Goal: Ask a question: Seek information or help from site administrators or community

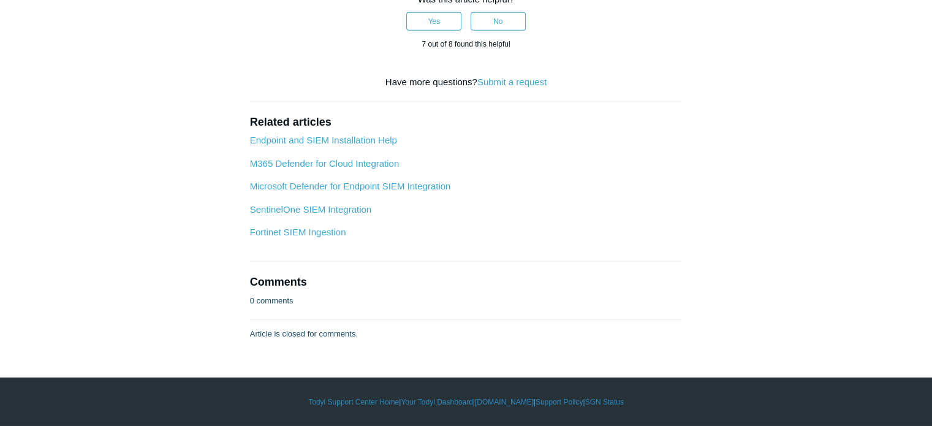
scroll to position [5632, 0]
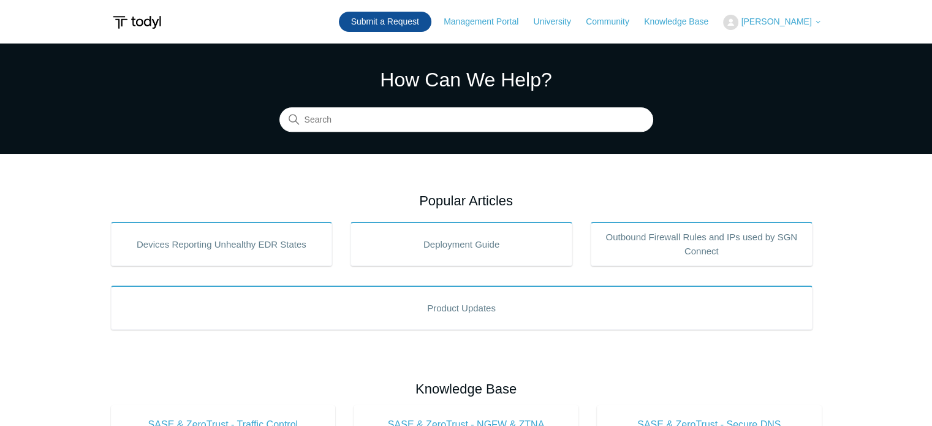
click at [414, 19] on link "Submit a Request" at bounding box center [385, 22] width 92 height 20
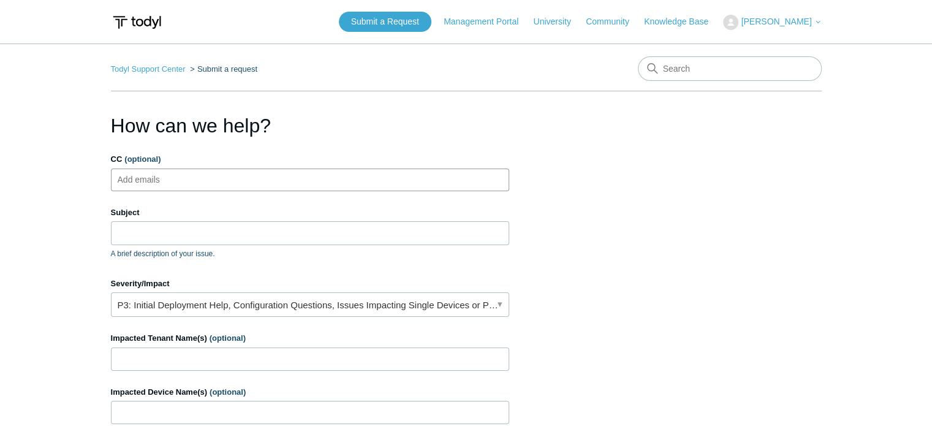
click at [216, 184] on ul "Add emails" at bounding box center [310, 179] width 398 height 23
type input "jcoyle@centurygroup.net"
click at [205, 232] on input "Subject" at bounding box center [310, 232] width 398 height 23
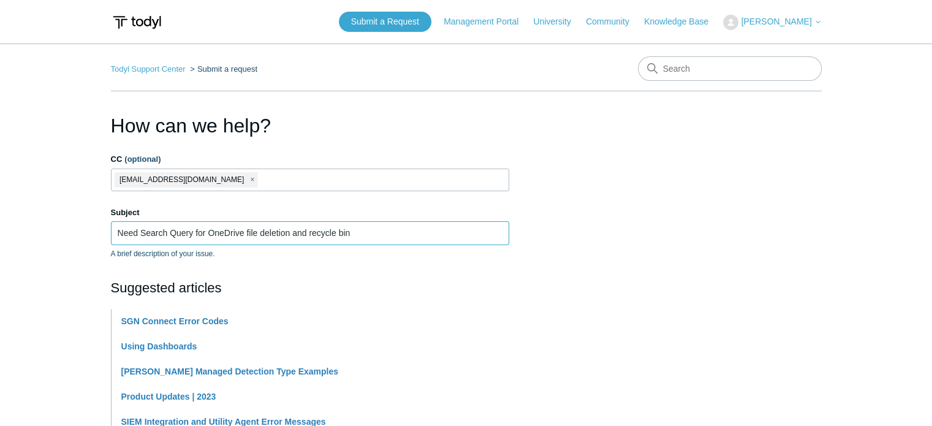
type input "Need Search Query for OneDrive file deletion and recycle bin"
click at [210, 209] on label "Subject" at bounding box center [310, 212] width 398 height 12
click at [210, 221] on input "Need Search Query for OneDrive file deletion and recycle bin" at bounding box center [310, 232] width 398 height 23
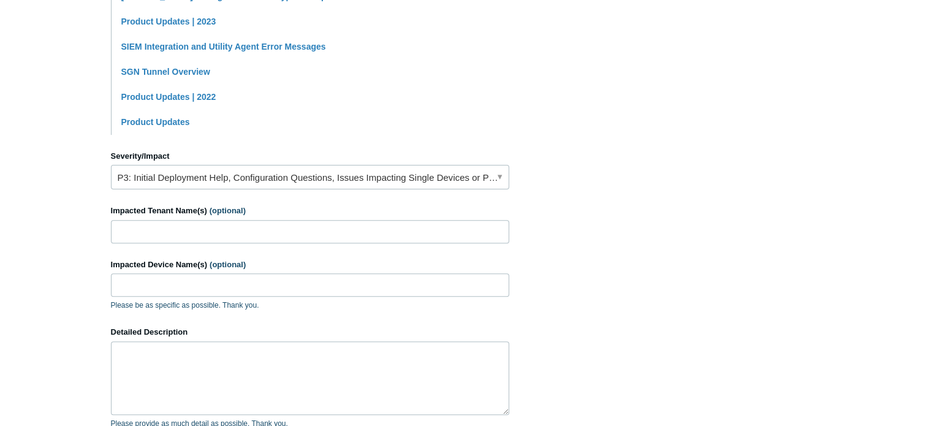
scroll to position [376, 0]
click at [259, 174] on link "P3: Initial Deployment Help, Configuration Questions, Issues Impacting Single D…" at bounding box center [310, 176] width 398 height 25
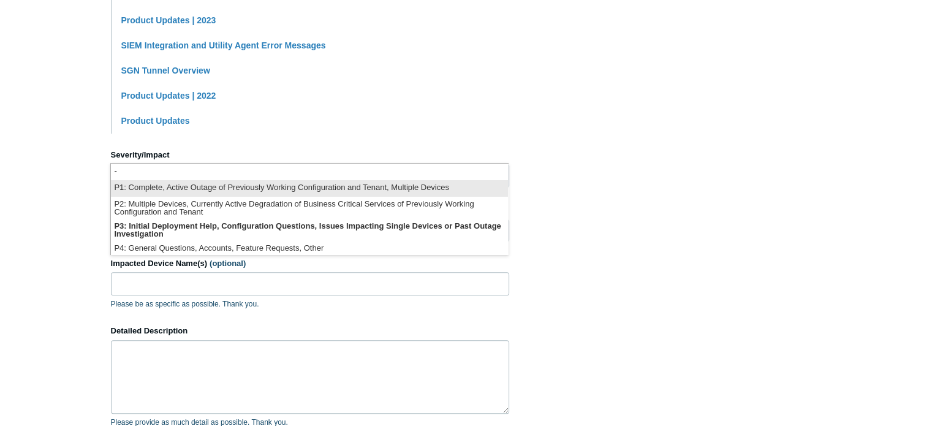
click at [233, 192] on li "P1: Complete, Active Outage of Previously Working Configuration and Tenant, Mul…" at bounding box center [309, 188] width 397 height 17
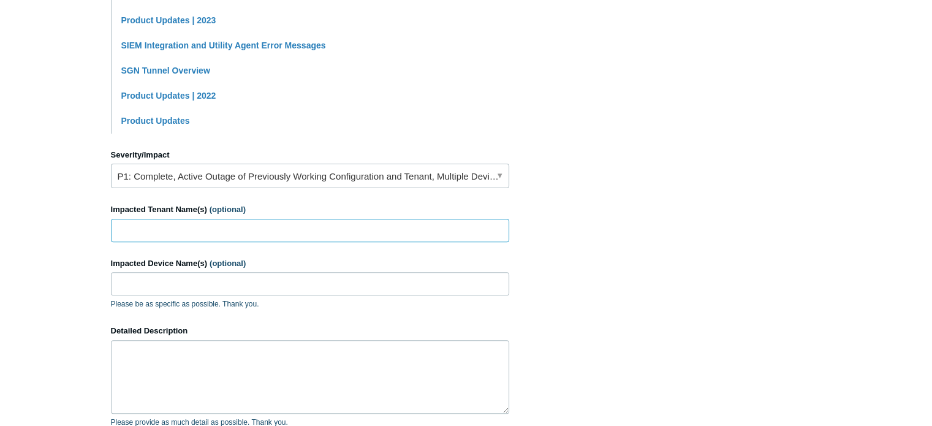
click at [236, 232] on input "Impacted Tenant Name(s) (optional)" at bounding box center [310, 230] width 398 height 23
type input "Vantix Electric, LLC"
click at [255, 273] on input "Impacted Device Name(s) (optional)" at bounding box center [310, 283] width 398 height 23
click at [262, 281] on input "Impacted Device Name(s) (optional)" at bounding box center [310, 283] width 398 height 23
paste input "ve-kdavis-dt"
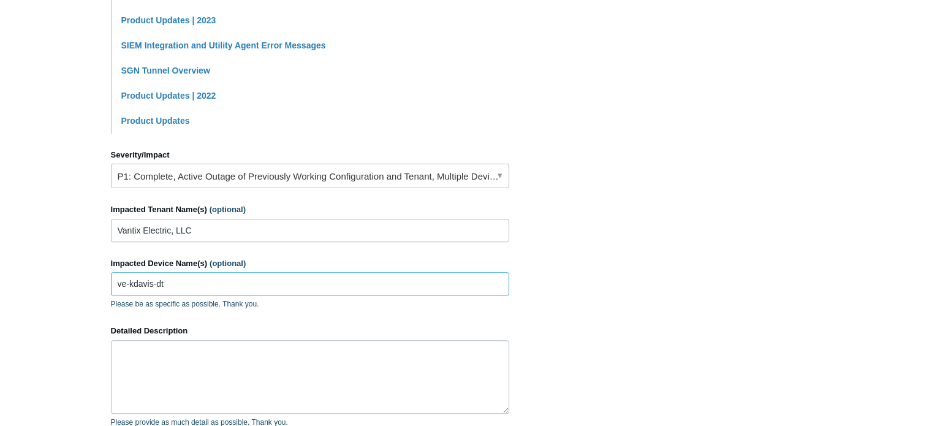
type input "ve-kdavis-dt"
click at [42, 190] on main "Todyl Support Center Submit a request How can we help? CC (optional) jcoyle@cen…" at bounding box center [466, 106] width 932 height 879
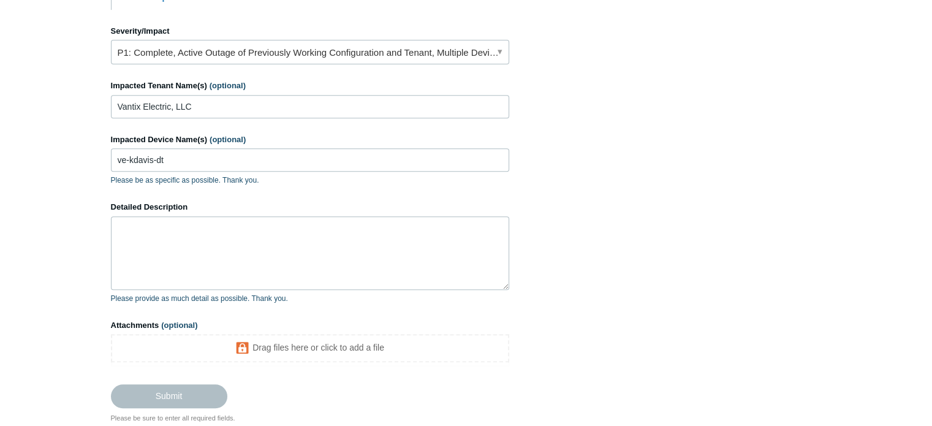
scroll to position [501, 0]
click at [194, 235] on textarea "Detailed Description" at bounding box center [310, 252] width 398 height 74
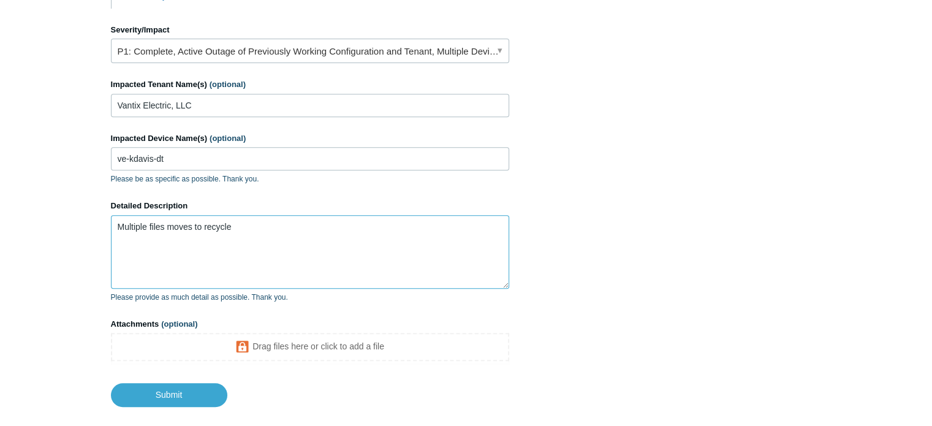
click at [192, 228] on textarea "Multiple files moves to recycle" at bounding box center [310, 252] width 398 height 74
click at [256, 225] on textarea "Multiple files moved to recycle" at bounding box center [310, 252] width 398 height 74
click at [499, 233] on textarea "Multiple files moved to recycle bin, need to find out which user did it or if b…" at bounding box center [310, 252] width 398 height 74
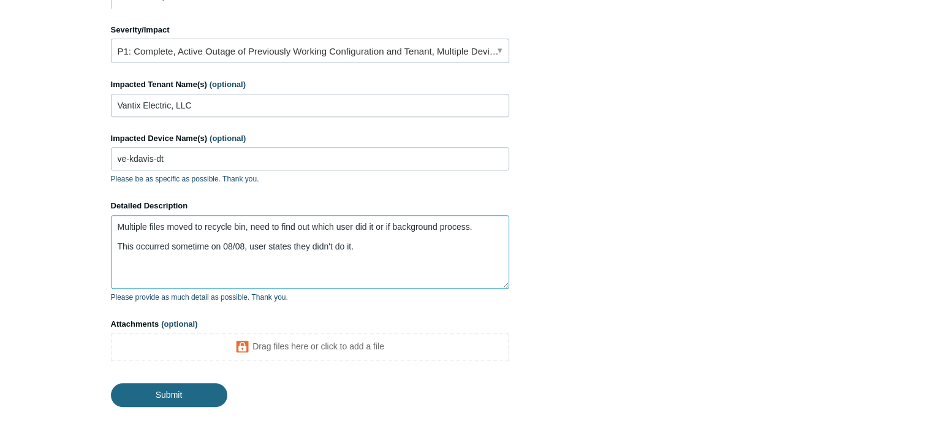
type textarea "Multiple files moved to recycle bin, need to find out which user did it or if b…"
click at [163, 394] on input "Submit" at bounding box center [169, 395] width 116 height 25
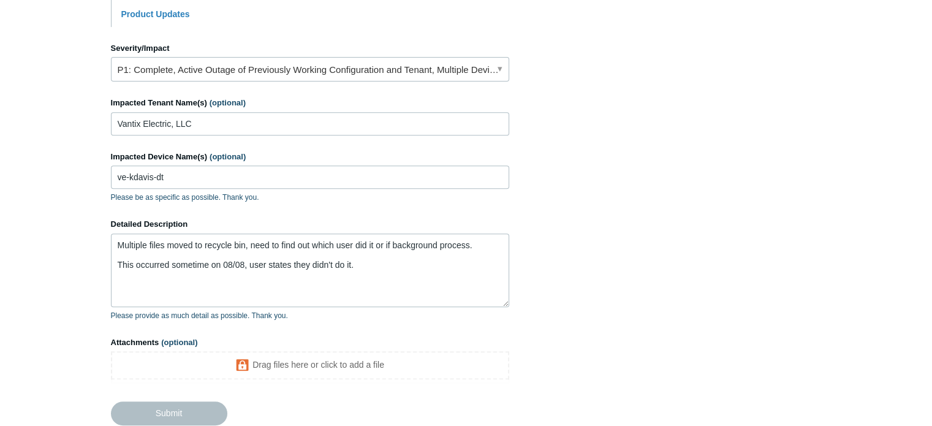
scroll to position [483, 0]
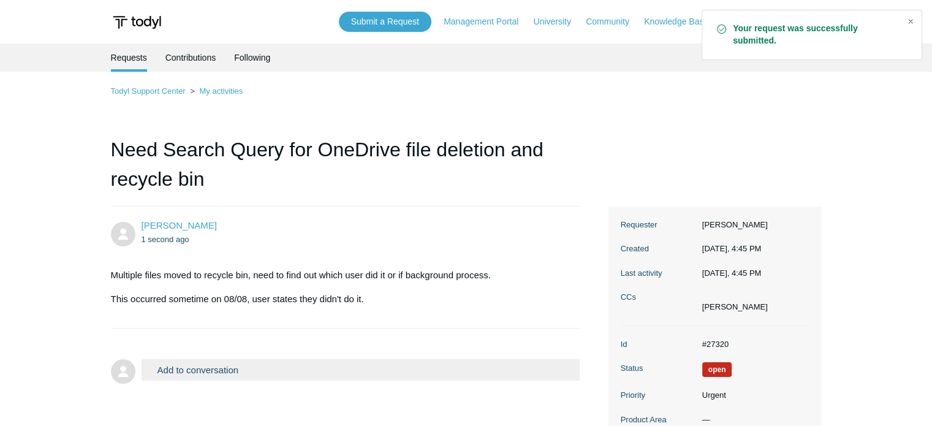
click at [912, 21] on div "Close" at bounding box center [910, 21] width 17 height 17
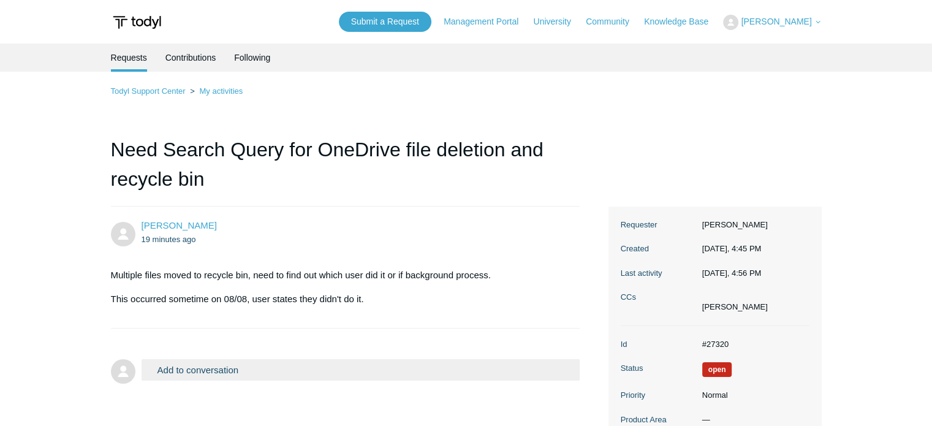
scroll to position [47, 0]
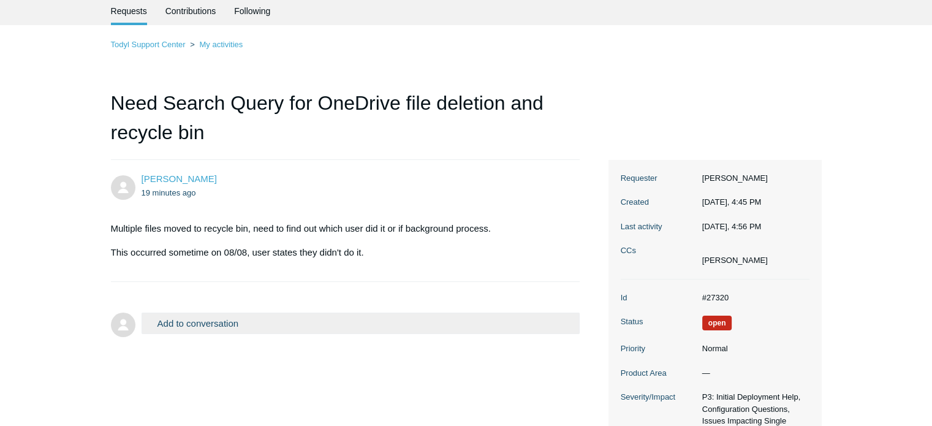
click at [311, 323] on button "Add to conversation" at bounding box center [360, 322] width 439 height 21
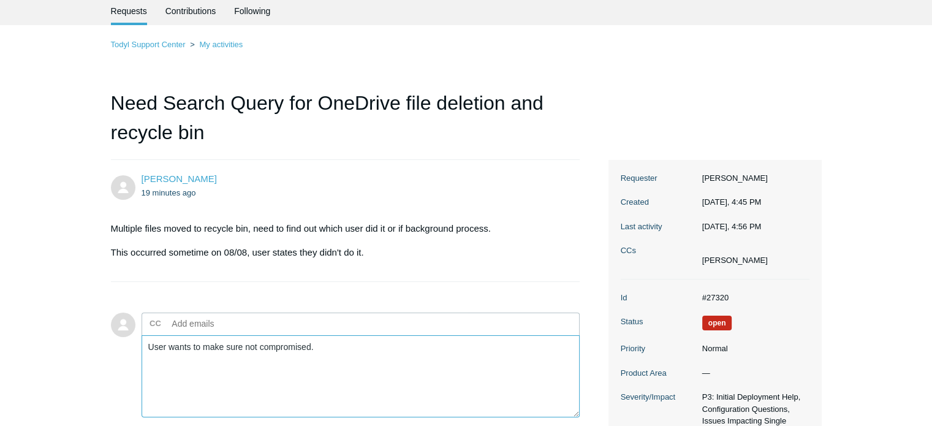
scroll to position [241, 0]
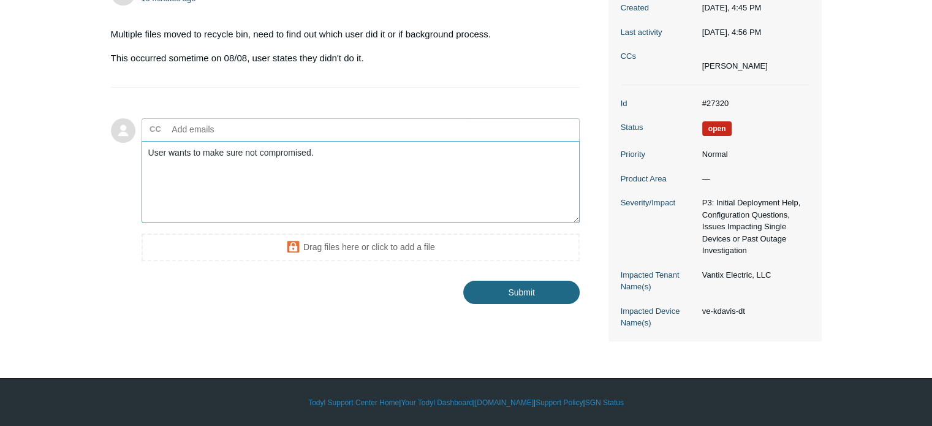
type textarea "User wants to make sure not compromised."
click at [508, 295] on input "Submit" at bounding box center [521, 293] width 116 height 25
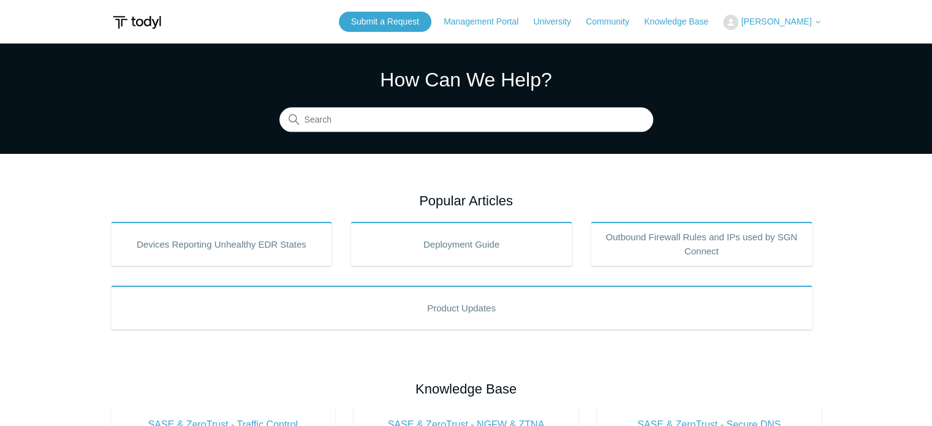
click at [778, 17] on span "[PERSON_NAME]" at bounding box center [776, 22] width 70 height 10
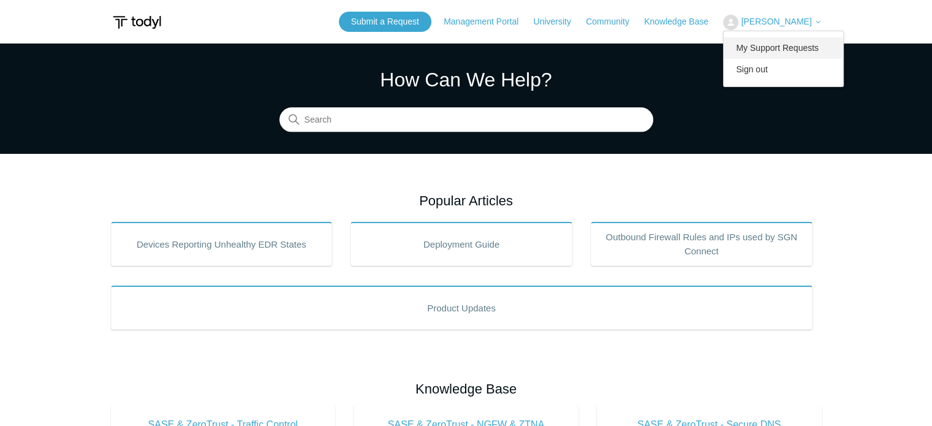
click at [788, 39] on link "My Support Requests" at bounding box center [782, 47] width 119 height 21
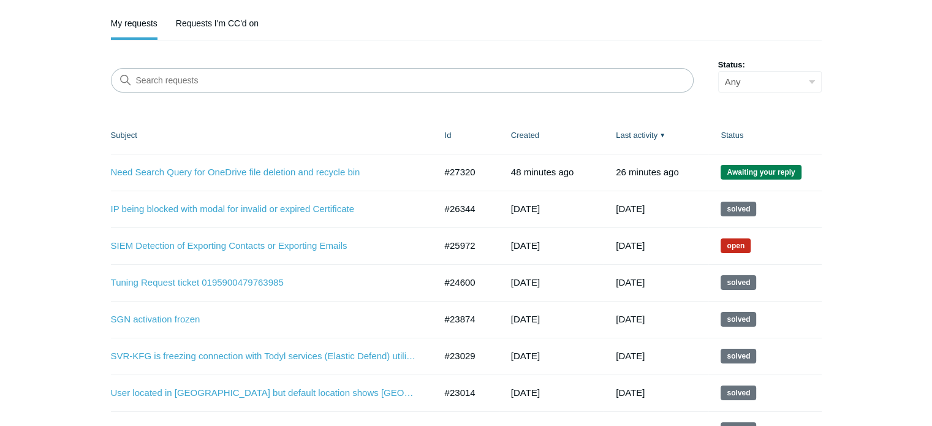
scroll to position [120, 0]
click at [283, 168] on link "Need Search Query for OneDrive file deletion and recycle bin" at bounding box center [264, 172] width 306 height 14
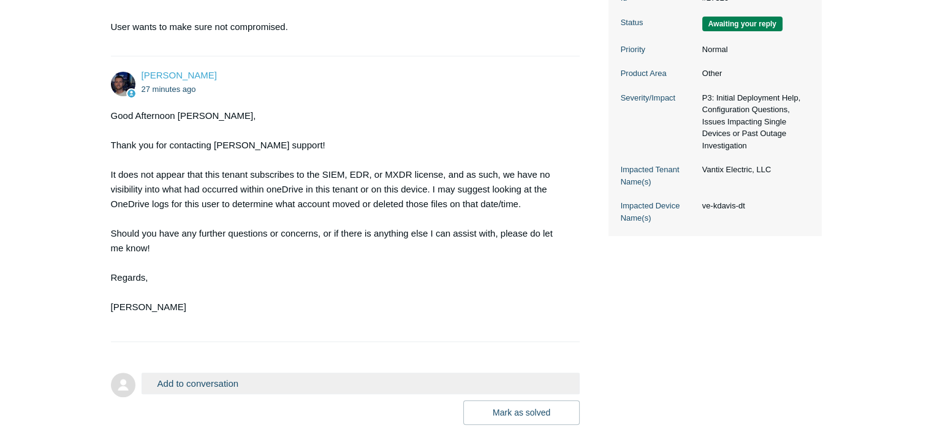
scroll to position [453, 0]
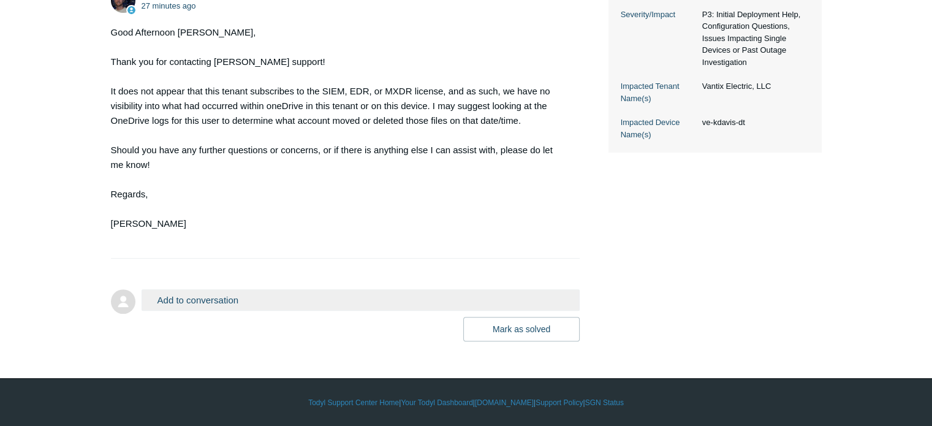
click at [220, 292] on button "Add to conversation" at bounding box center [360, 299] width 439 height 21
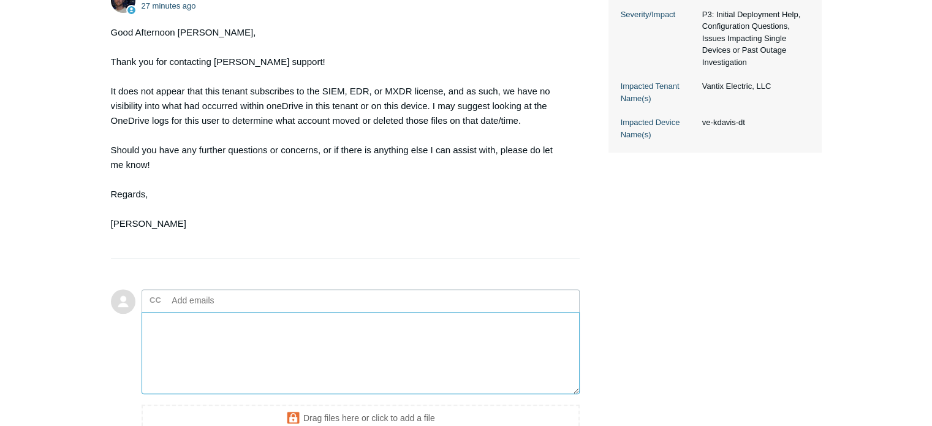
click at [230, 339] on textarea "Add your reply" at bounding box center [360, 353] width 439 height 83
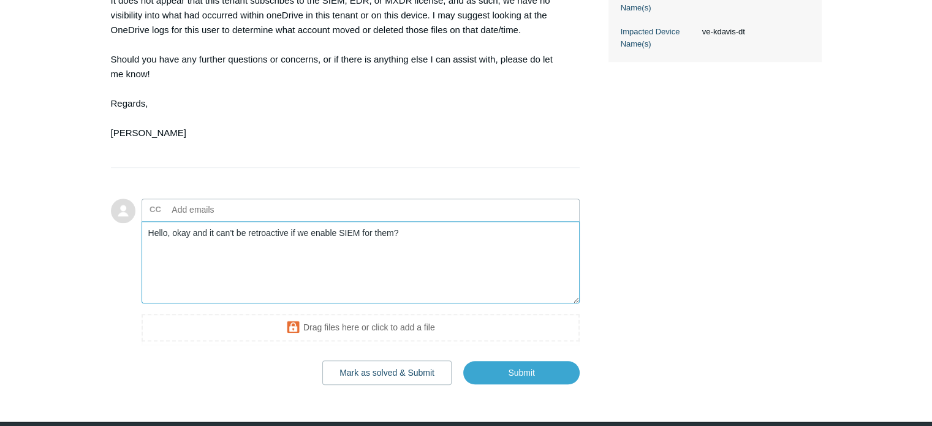
scroll to position [549, 0]
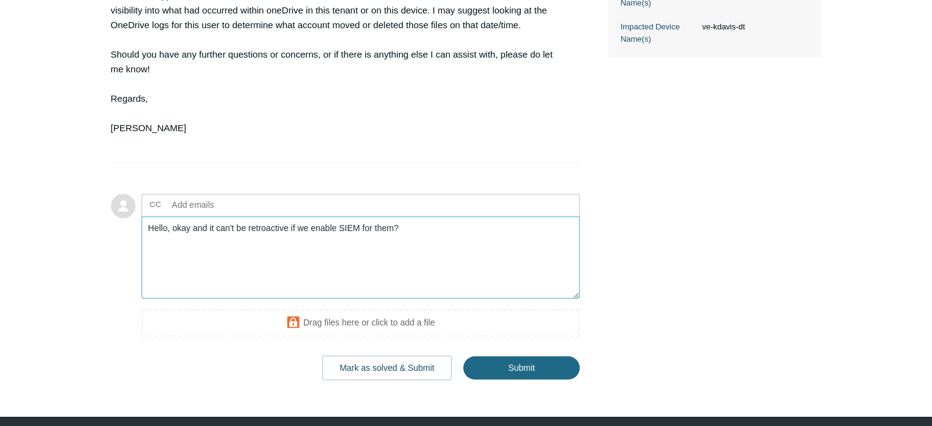
type textarea "Hello, okay and it can't be retroactive if we enable SIEM for them?"
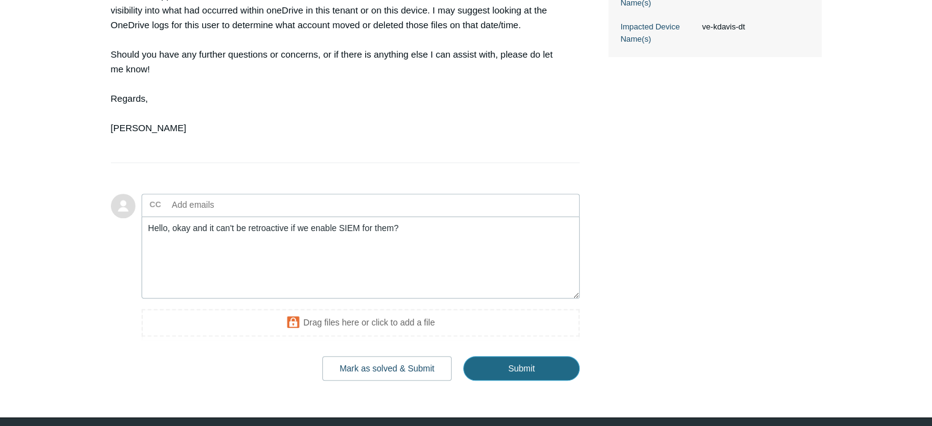
click at [521, 364] on input "Submit" at bounding box center [521, 368] width 116 height 25
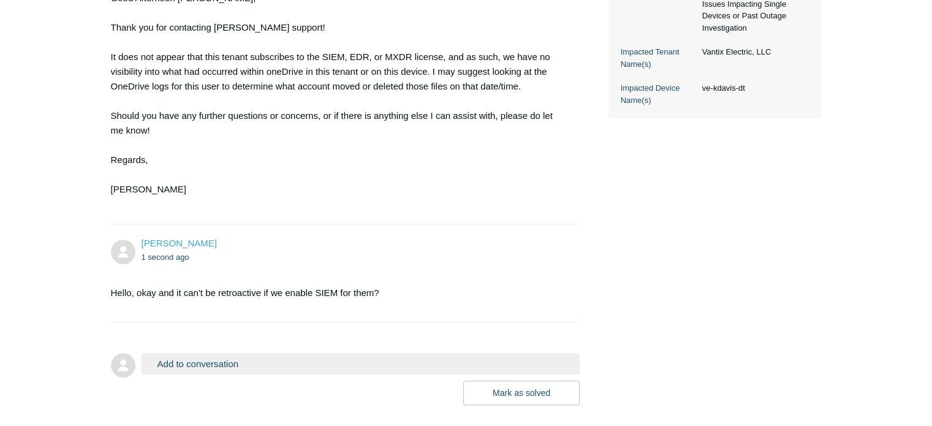
scroll to position [551, 0]
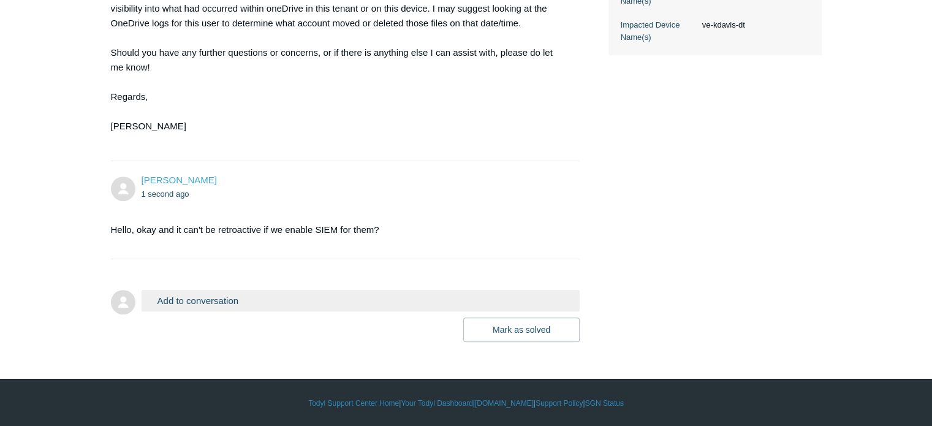
click at [292, 298] on button "Add to conversation" at bounding box center [360, 300] width 439 height 21
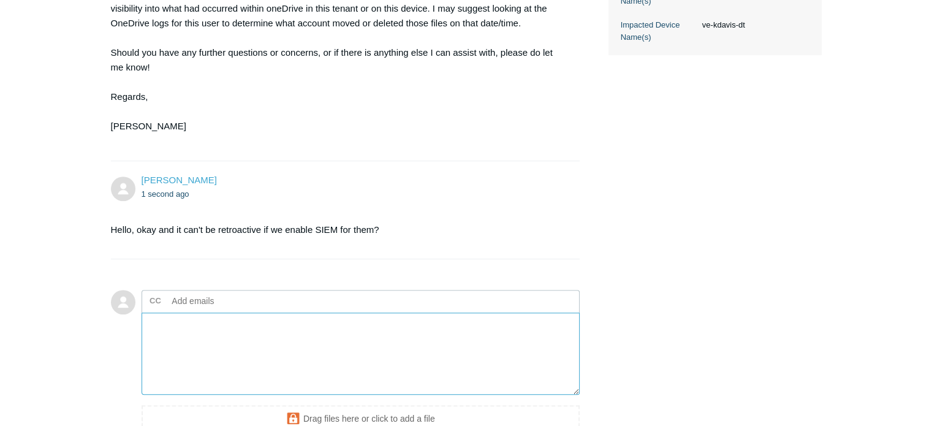
click at [242, 347] on textarea "Add your reply" at bounding box center [360, 353] width 439 height 83
type textarea "Your comment mentioned SIEM is not enabled for Tenant but when I search in SIEM…"
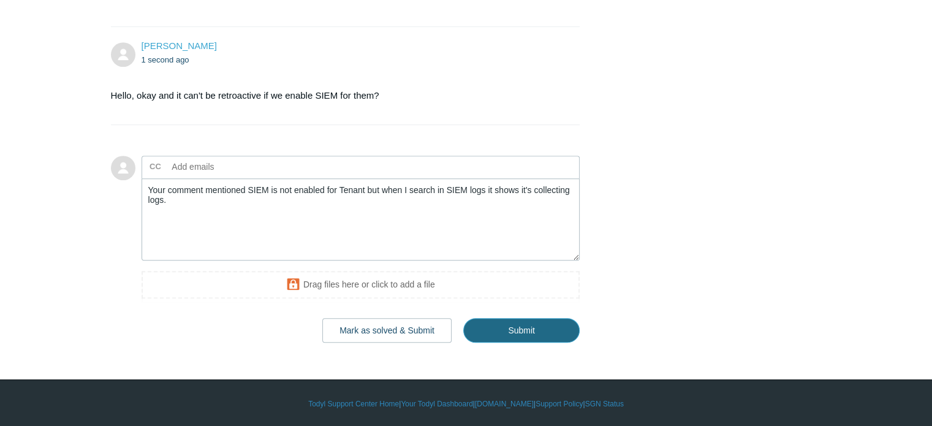
click at [519, 325] on input "Submit" at bounding box center [521, 330] width 116 height 25
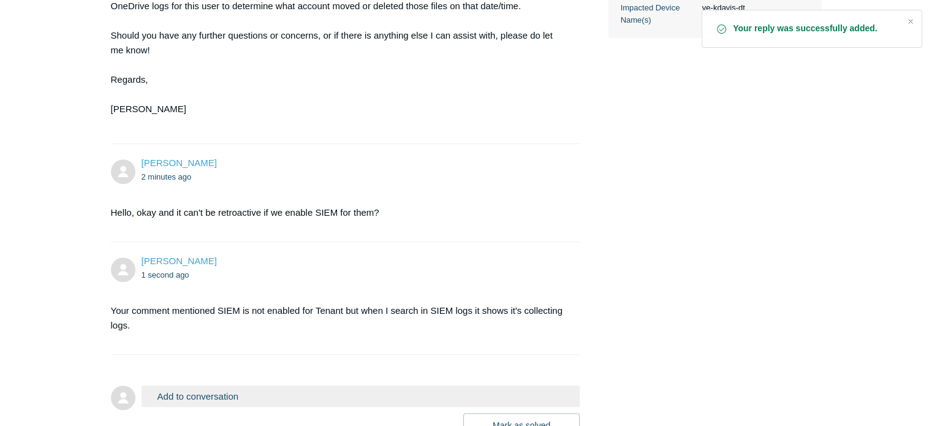
scroll to position [326, 0]
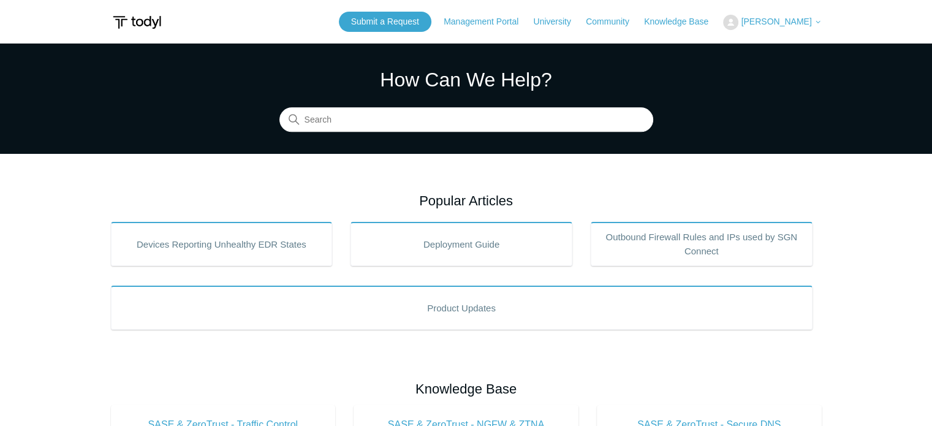
click at [780, 19] on span "[PERSON_NAME]" at bounding box center [776, 22] width 70 height 10
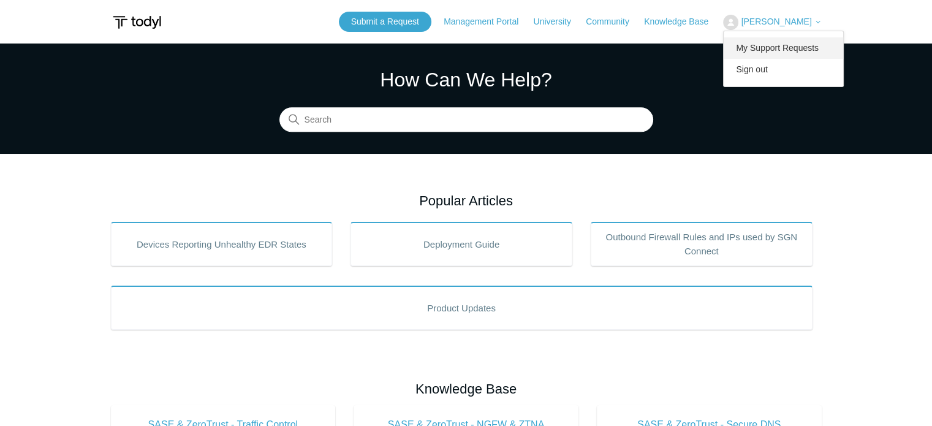
click at [777, 43] on link "My Support Requests" at bounding box center [782, 47] width 119 height 21
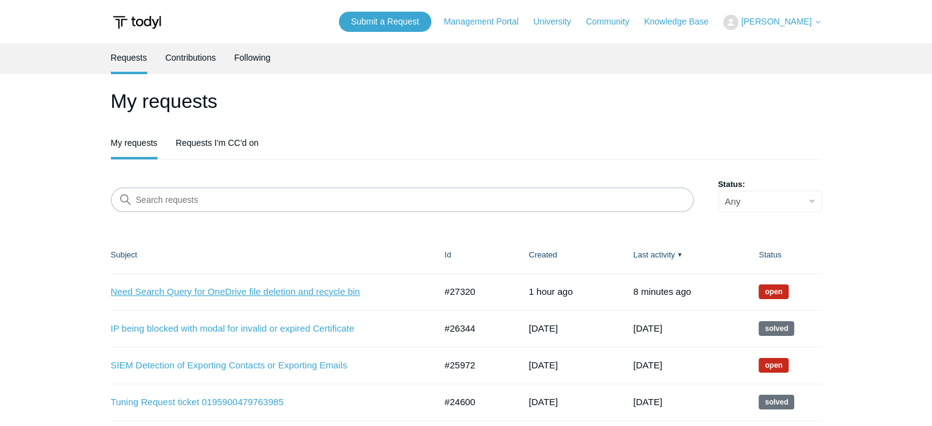
click at [277, 286] on link "Need Search Query for OneDrive file deletion and recycle bin" at bounding box center [264, 292] width 306 height 14
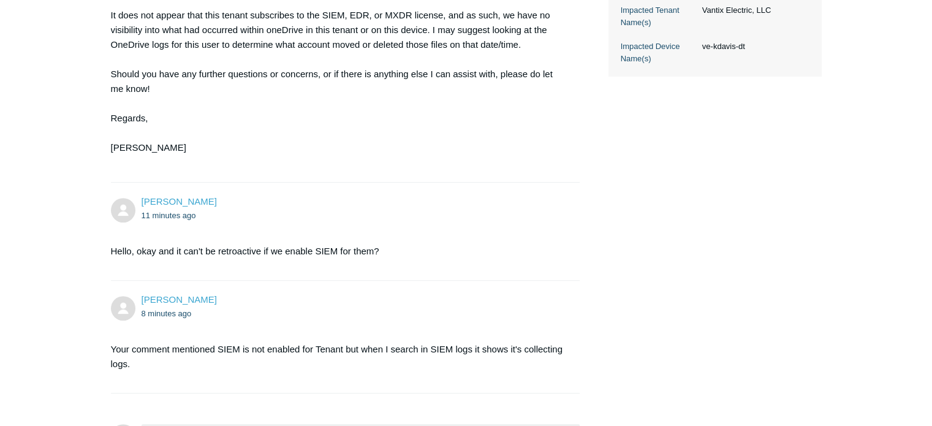
scroll to position [527, 0]
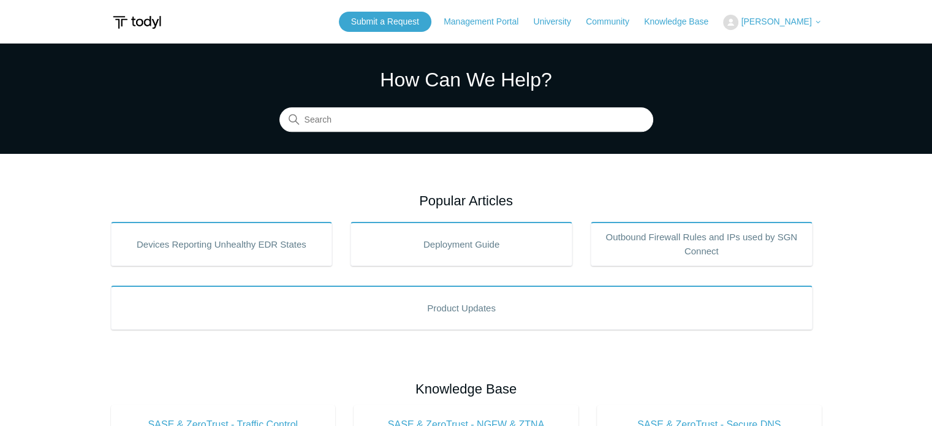
click at [777, 23] on span "[PERSON_NAME]" at bounding box center [776, 22] width 70 height 10
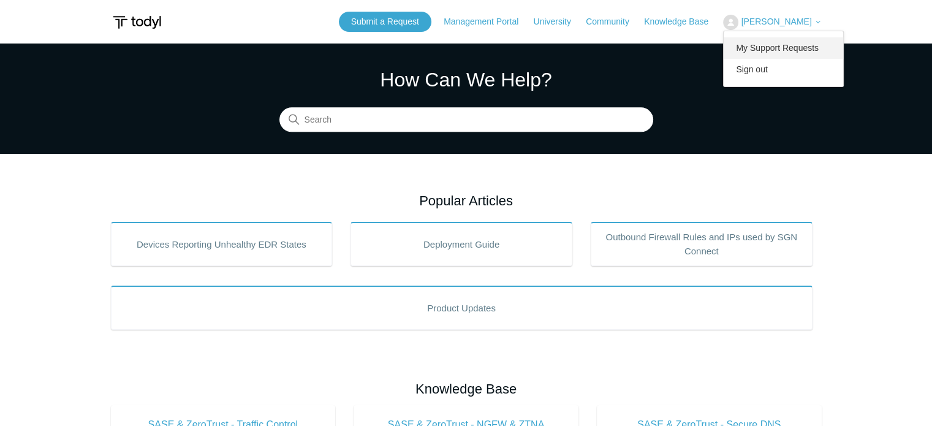
click at [784, 43] on link "My Support Requests" at bounding box center [782, 47] width 119 height 21
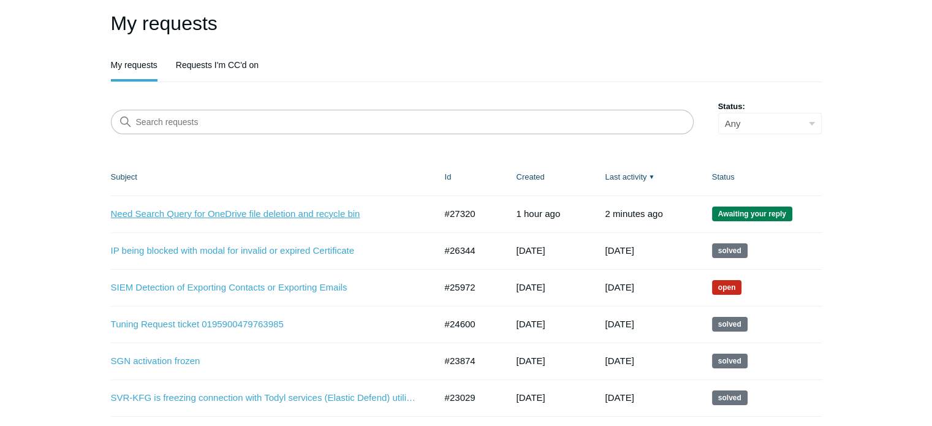
scroll to position [81, 0]
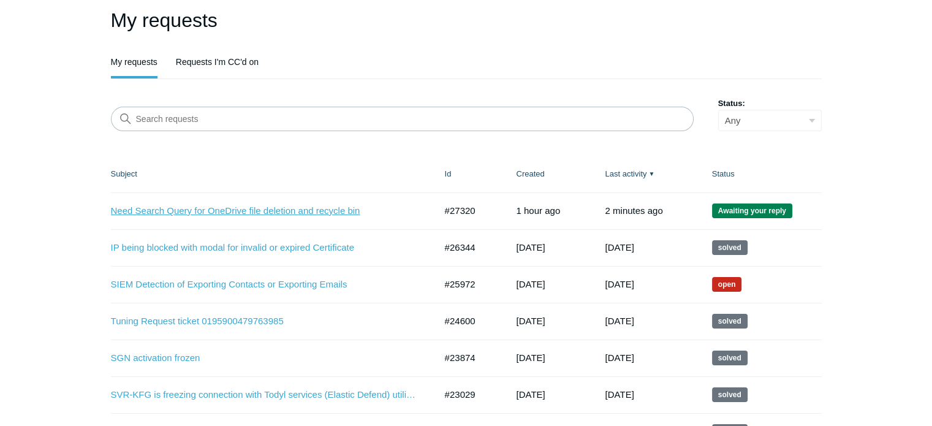
click at [262, 211] on link "Need Search Query for OneDrive file deletion and recycle bin" at bounding box center [264, 211] width 306 height 14
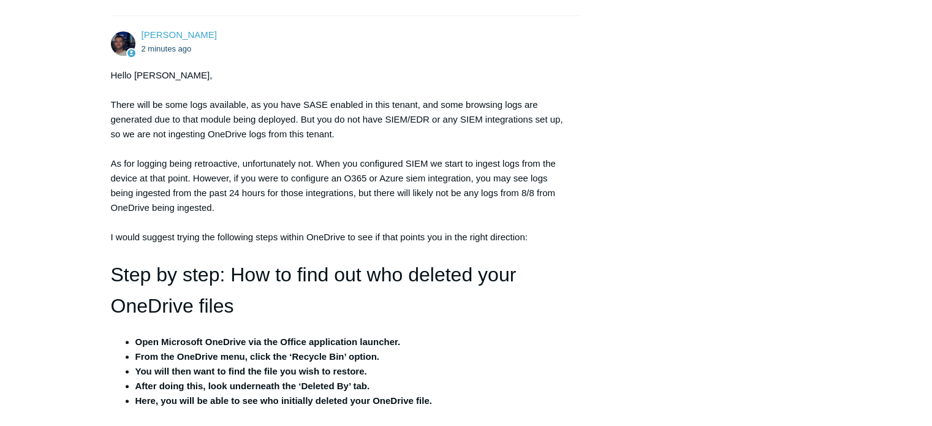
scroll to position [877, 0]
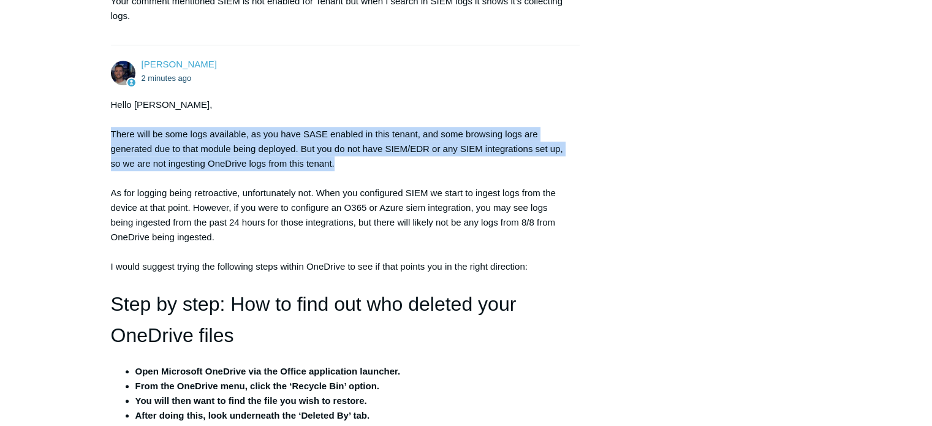
drag, startPoint x: 389, startPoint y: 163, endPoint x: 108, endPoint y: 129, distance: 282.5
copy div "There will be some logs available, as you have SASE enabled in this tenant, and…"
click at [413, 136] on div "Hello [PERSON_NAME], There will be some logs available, as you have SASE enable…" at bounding box center [339, 317] width 457 height 441
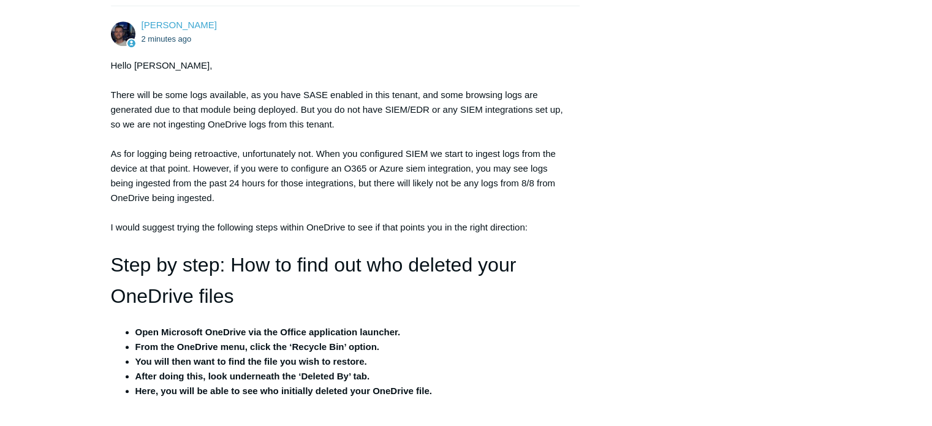
scroll to position [923, 0]
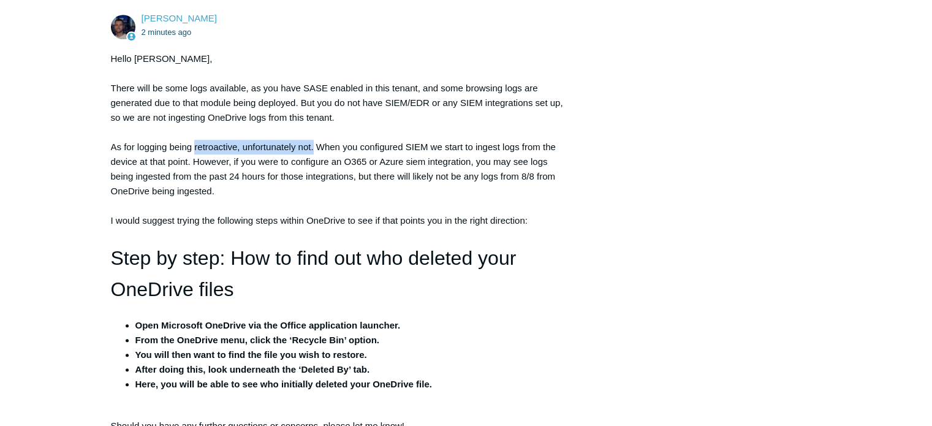
drag, startPoint x: 193, startPoint y: 144, endPoint x: 313, endPoint y: 145, distance: 120.1
click at [313, 145] on div "Hello [PERSON_NAME], There will be some logs available, as you have SASE enable…" at bounding box center [339, 271] width 457 height 441
copy div "retroactive, unfortunately not."
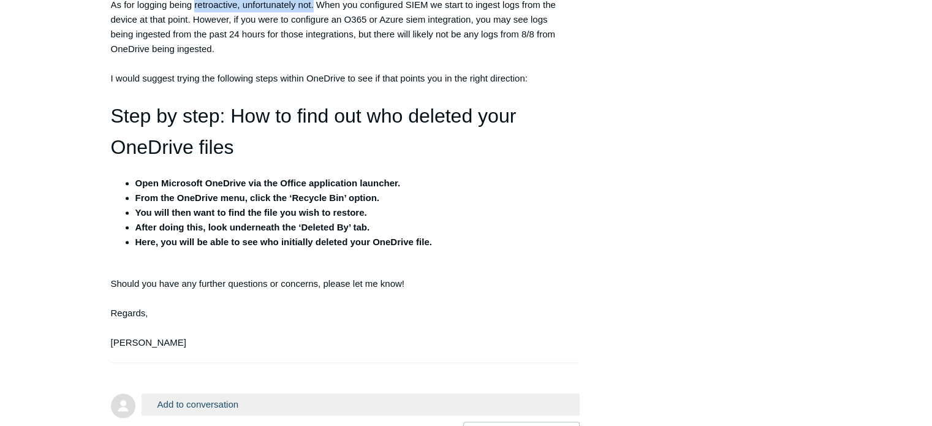
scroll to position [1066, 0]
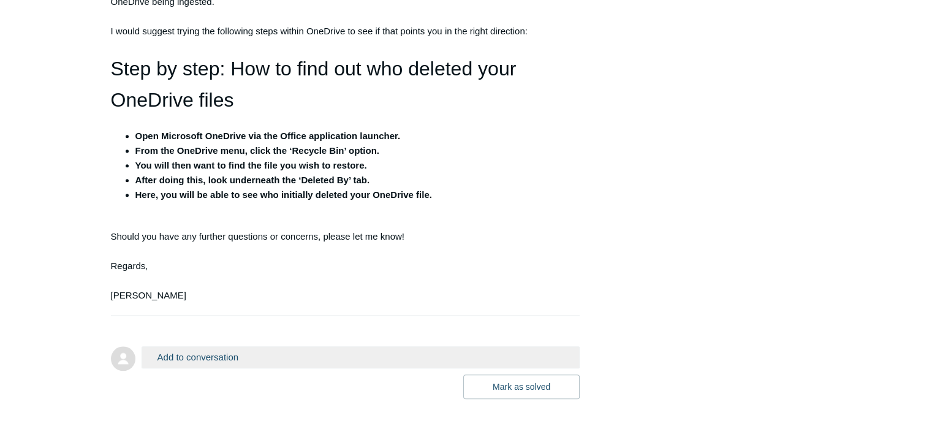
scroll to position [1129, 0]
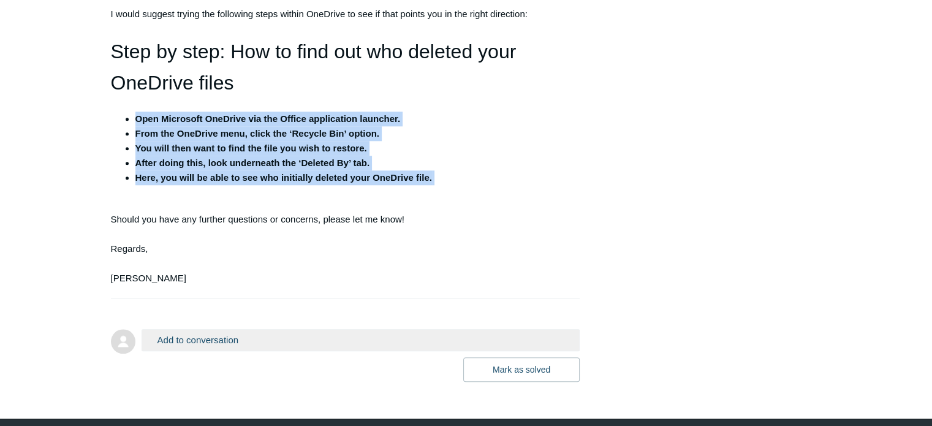
drag, startPoint x: 445, startPoint y: 184, endPoint x: 138, endPoint y: 119, distance: 314.1
click at [138, 119] on ul "Open Microsoft OneDrive via the Office application launcher. From the OneDrive …" at bounding box center [345, 148] width 445 height 74
copy ul "Open Microsoft OneDrive via the Office application launcher. From the OneDrive …"
click at [122, 149] on div "Hello [PERSON_NAME], There will be some logs available, as you have SASE enable…" at bounding box center [339, 65] width 457 height 441
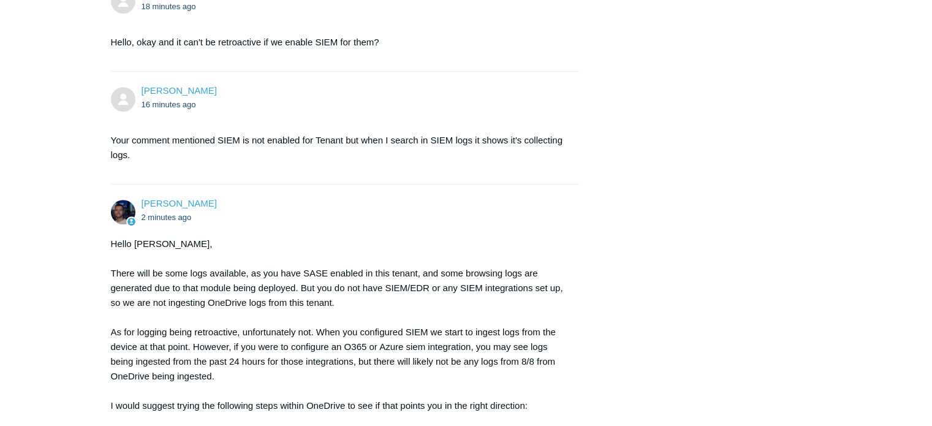
scroll to position [740, 0]
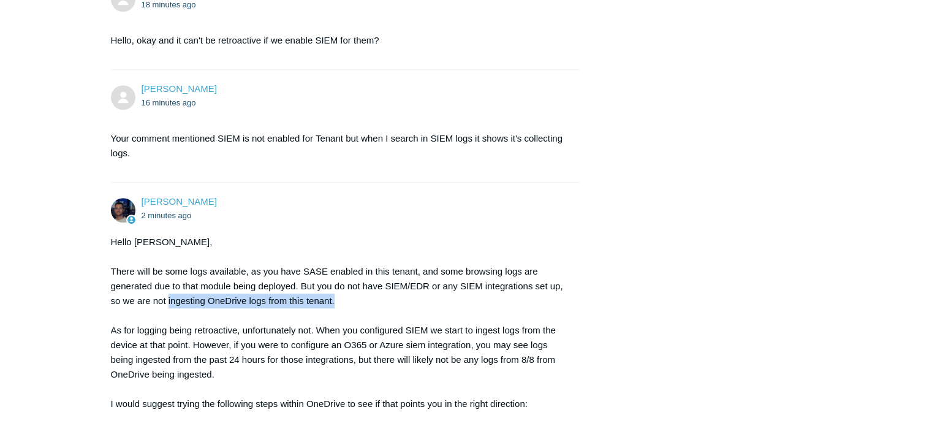
drag, startPoint x: 336, startPoint y: 300, endPoint x: 168, endPoint y: 301, distance: 167.8
copy div "ingesting OneDrive logs from this tenant."
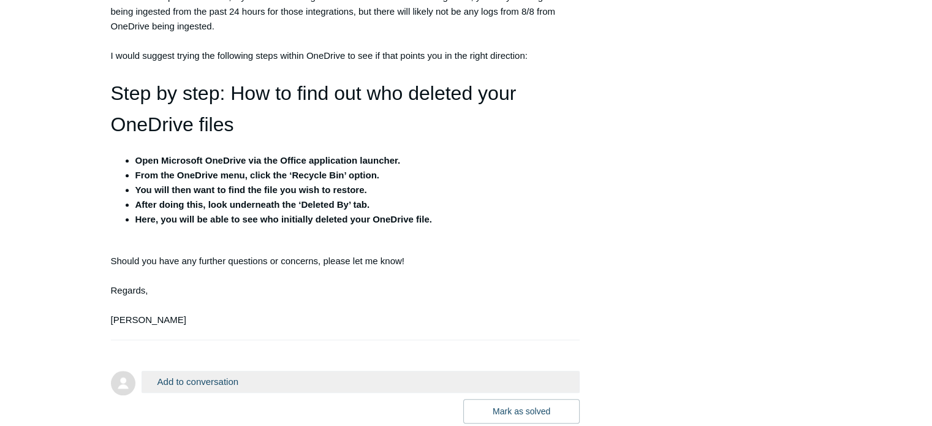
scroll to position [1078, 0]
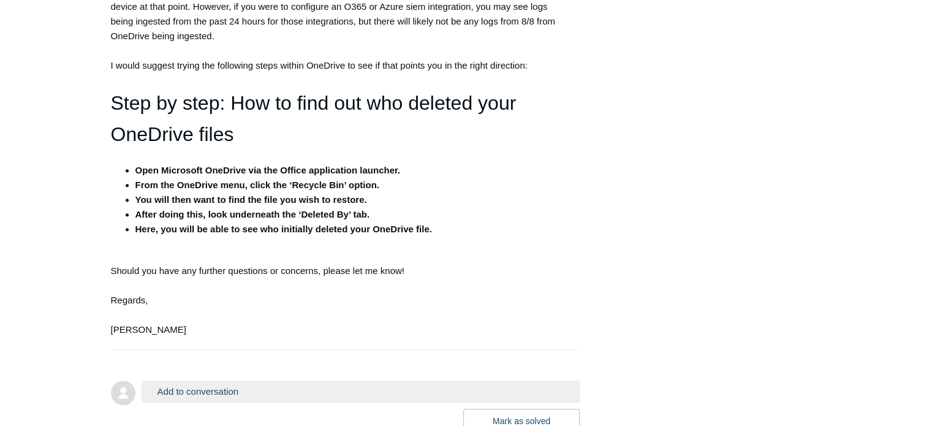
click at [115, 29] on div "Hello Jack, There will be some logs available, as you have SASE enabled in this…" at bounding box center [339, 116] width 457 height 441
click at [194, 296] on div "Hello Jack, There will be some logs available, as you have SASE enabled in this…" at bounding box center [339, 116] width 457 height 441
click at [221, 389] on button "Add to conversation" at bounding box center [360, 390] width 439 height 21
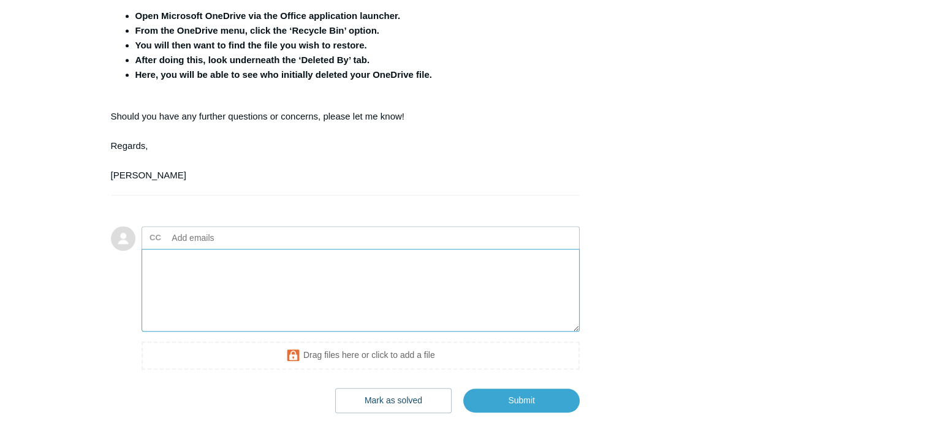
scroll to position [1234, 0]
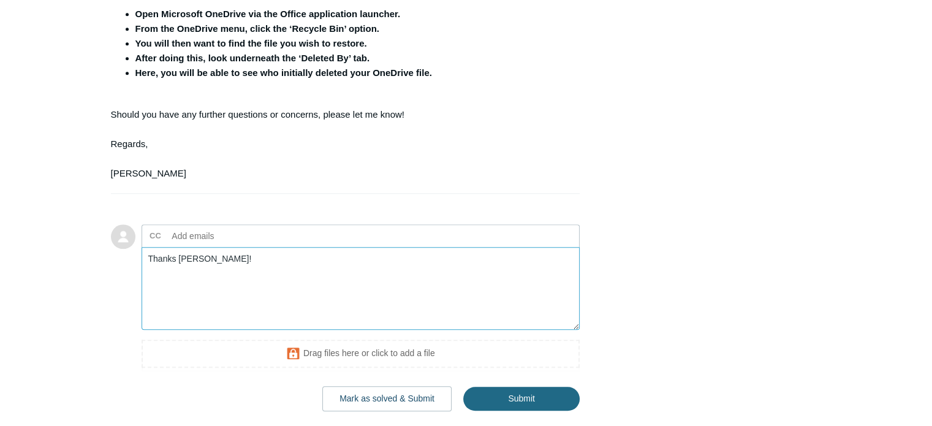
type textarea "Thanks Connor!"
click at [500, 403] on input "Submit" at bounding box center [521, 398] width 116 height 25
